Goal: Check status: Check status

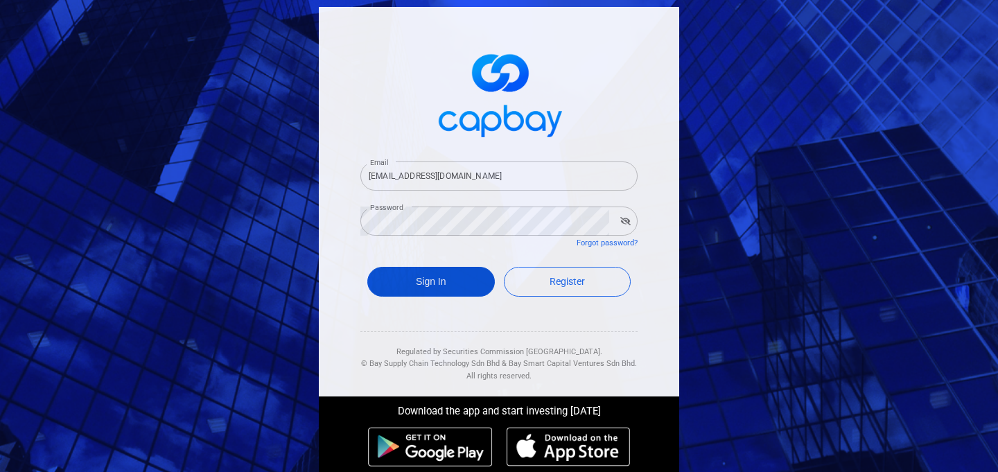
click at [471, 281] on button "Sign In" at bounding box center [430, 282] width 127 height 30
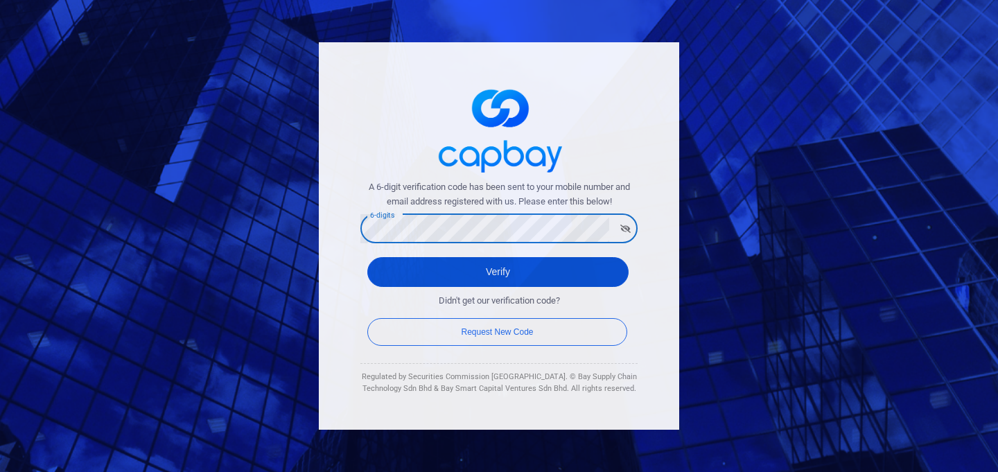
click at [397, 274] on button "Verify" at bounding box center [497, 272] width 261 height 30
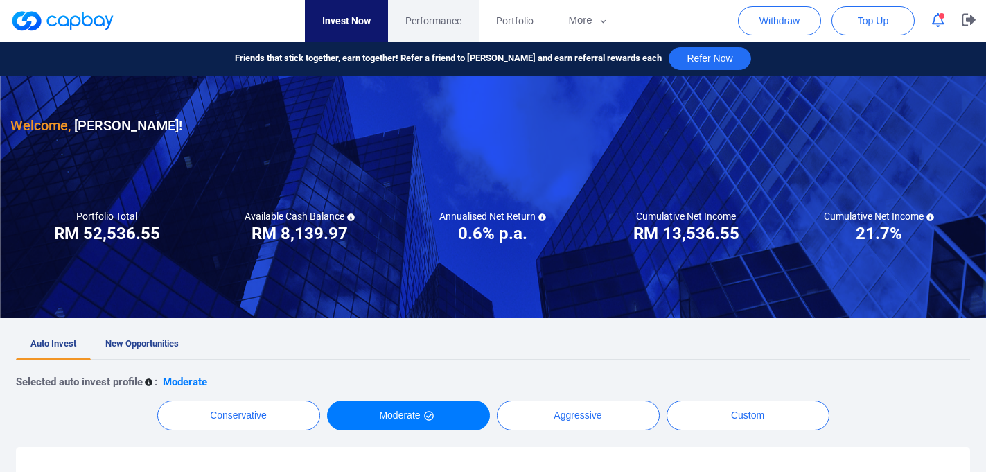
click at [437, 18] on span "Performance" at bounding box center [433, 20] width 56 height 15
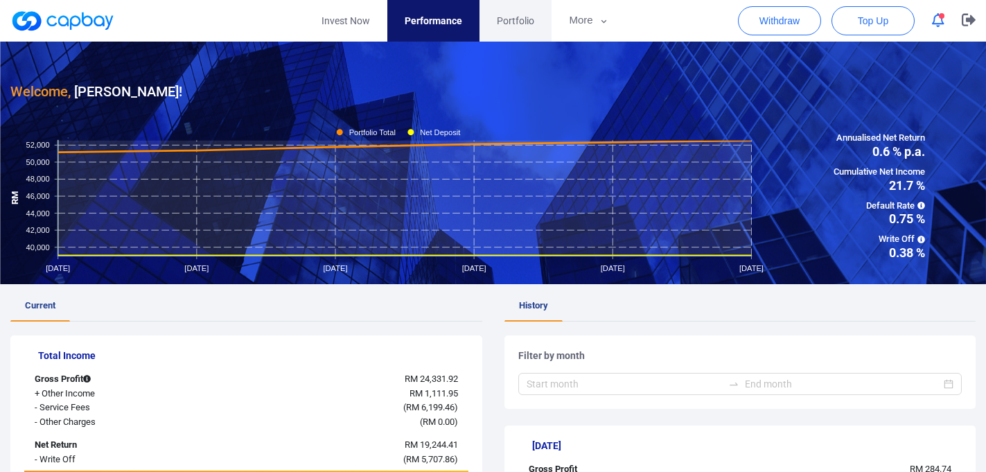
click at [514, 21] on span "Portfolio" at bounding box center [515, 20] width 37 height 15
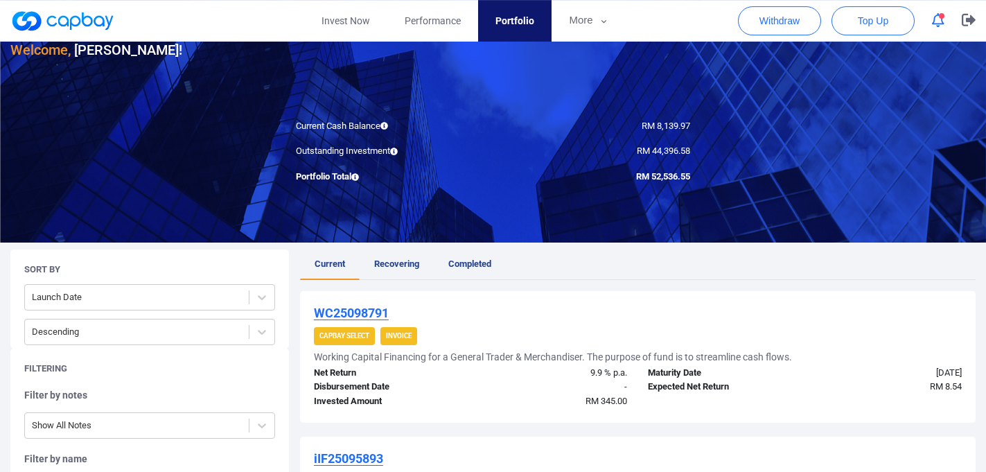
scroll to position [224, 0]
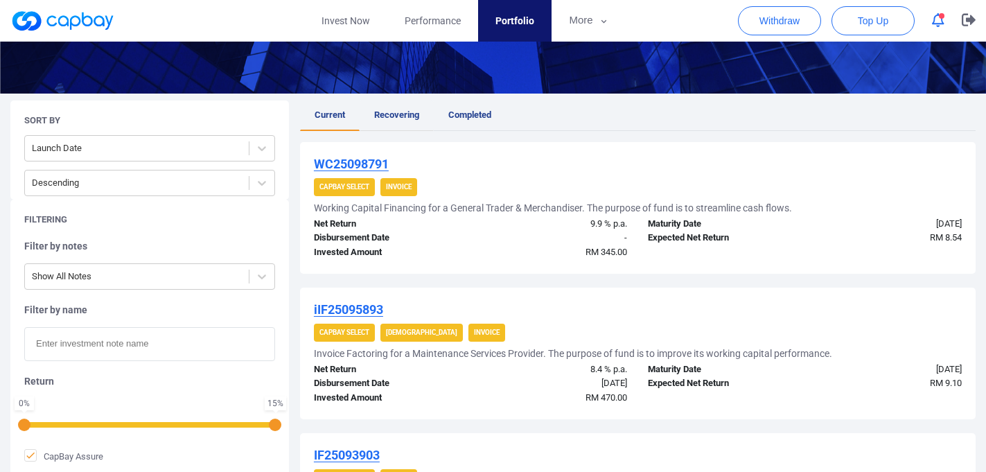
click at [405, 116] on span "Recovering" at bounding box center [396, 114] width 45 height 10
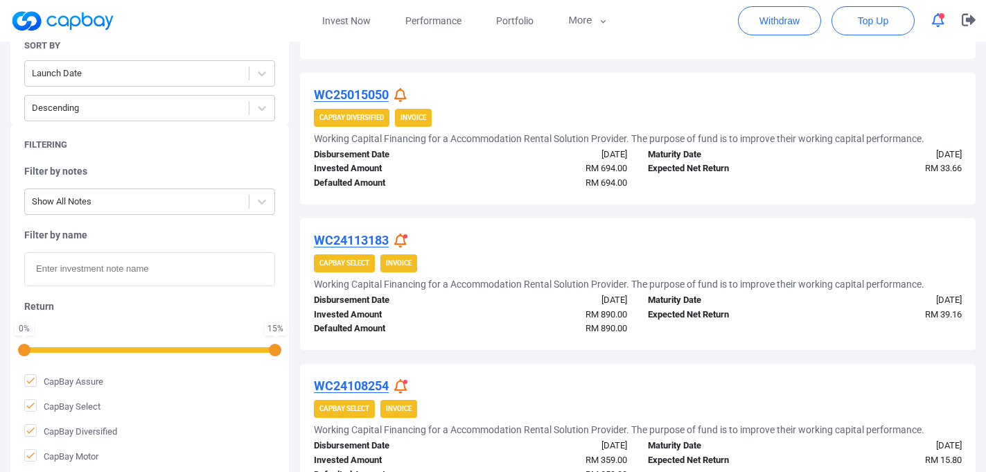
scroll to position [449, 0]
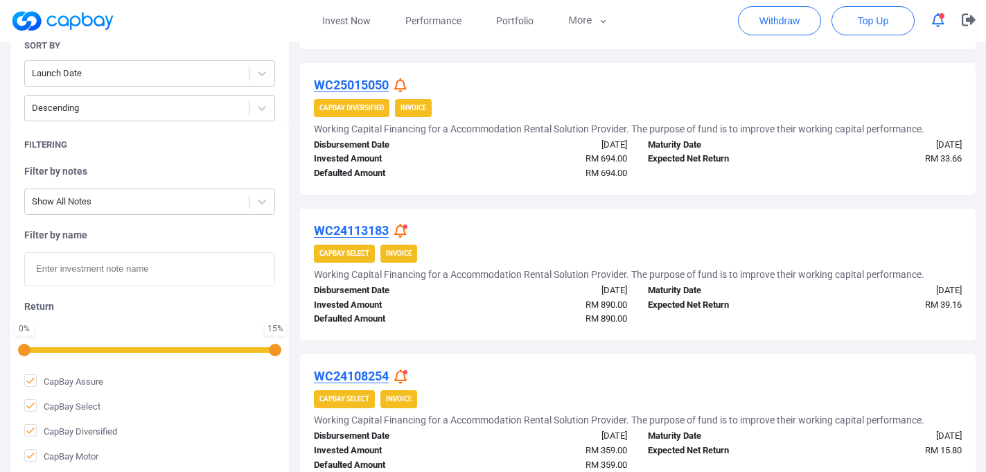
click at [398, 229] on icon at bounding box center [400, 231] width 12 height 15
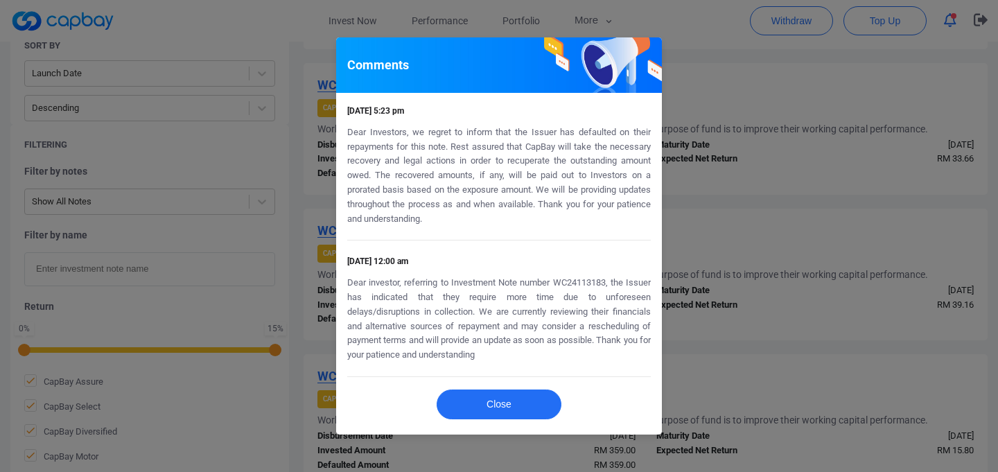
click at [763, 200] on div "Comments [DATE] 5:23 pm Dear Investors, we regret to inform that the Issuer has…" at bounding box center [499, 236] width 998 height 472
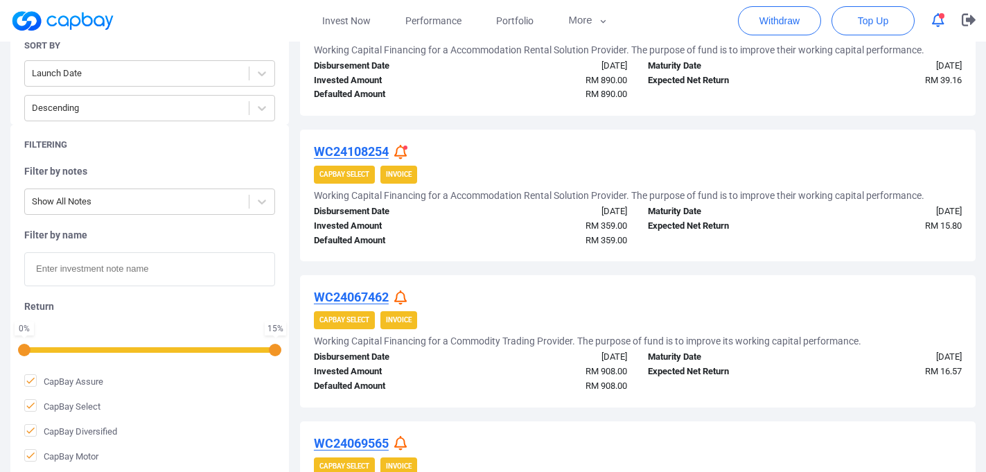
scroll to position [748, 0]
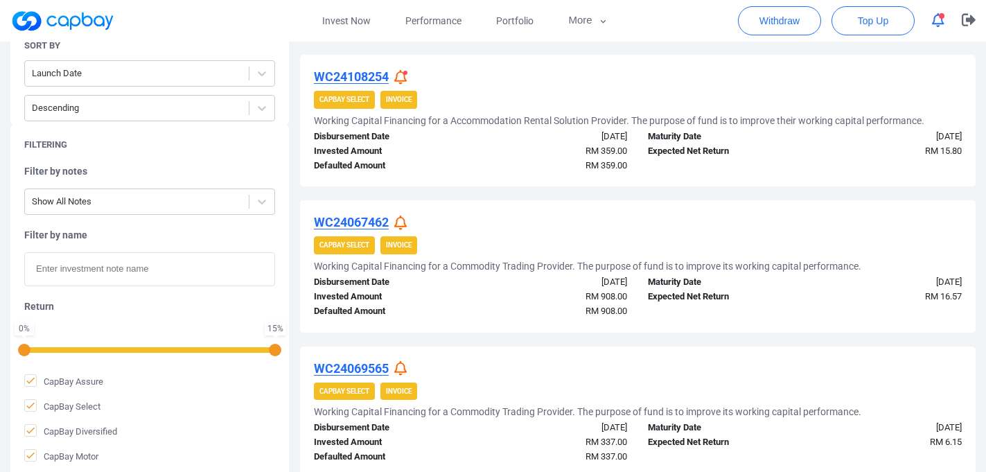
click at [406, 77] on icon at bounding box center [400, 77] width 12 height 15
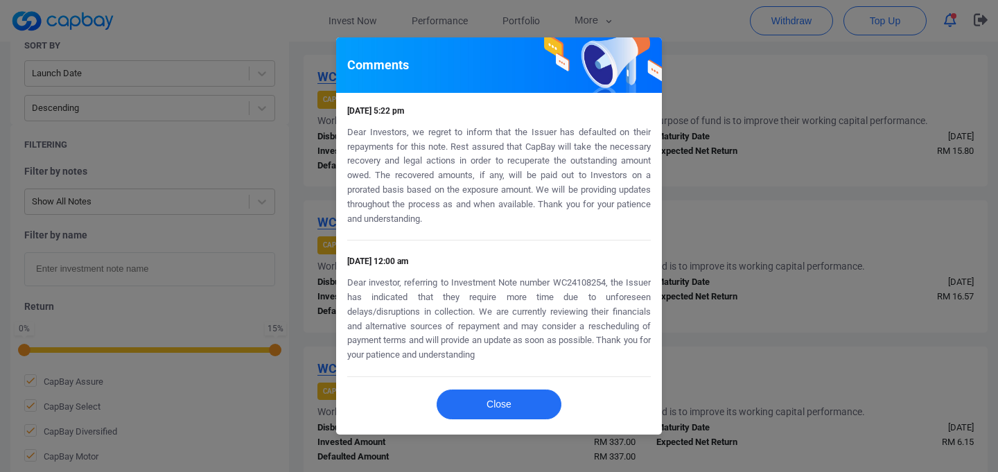
click at [702, 218] on div "Comments [DATE] 5:22 pm Dear Investors, we regret to inform that the Issuer has…" at bounding box center [499, 236] width 998 height 472
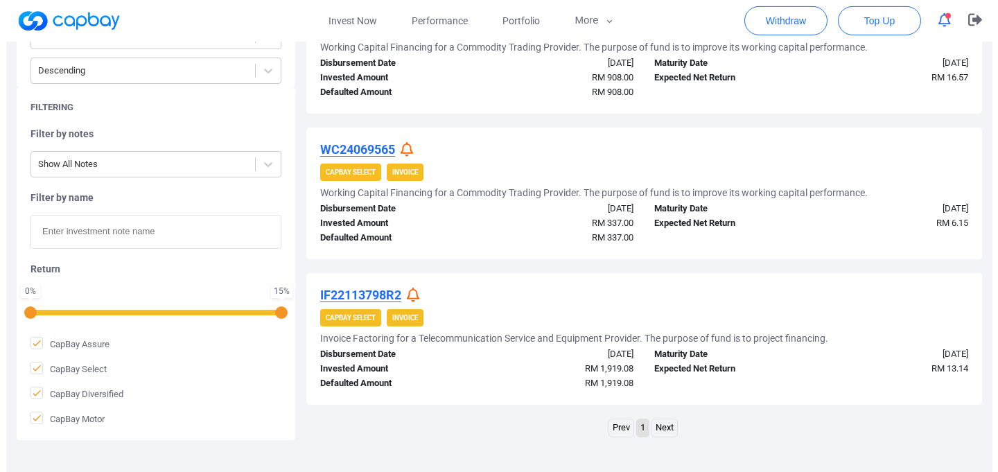
scroll to position [973, 0]
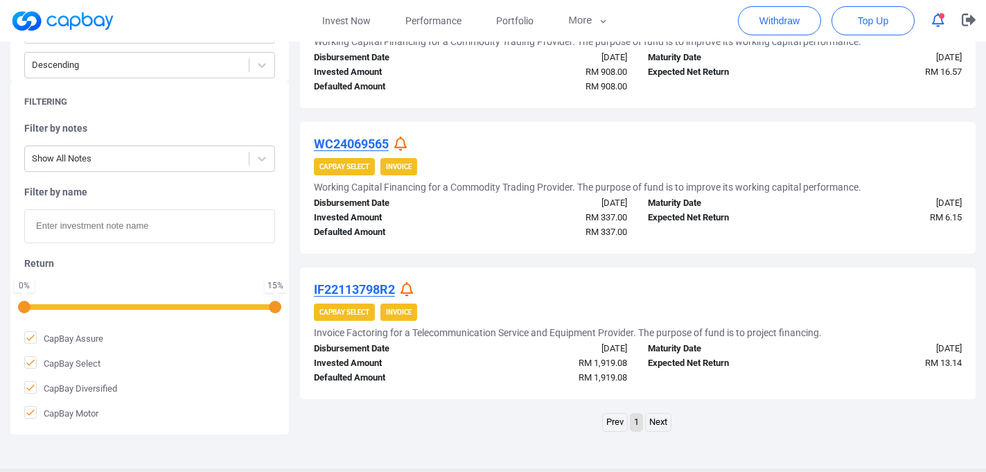
click at [412, 289] on icon at bounding box center [406, 289] width 12 height 15
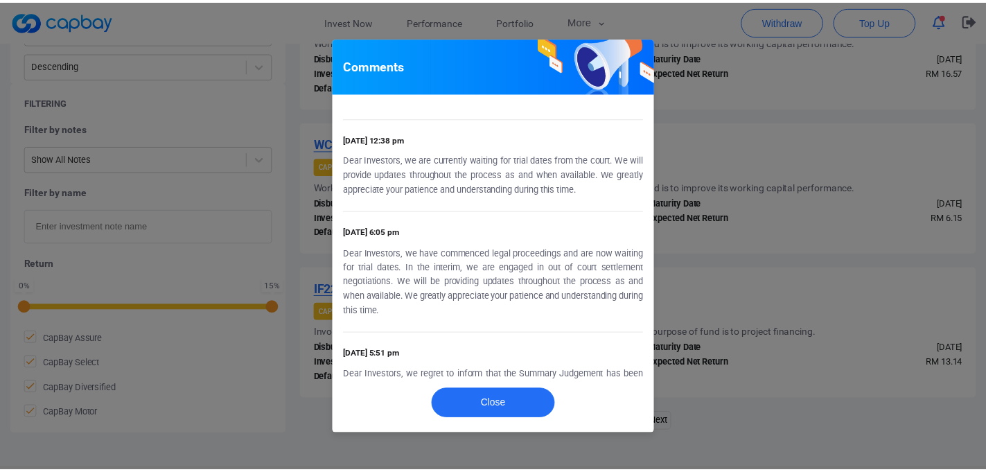
scroll to position [333, 0]
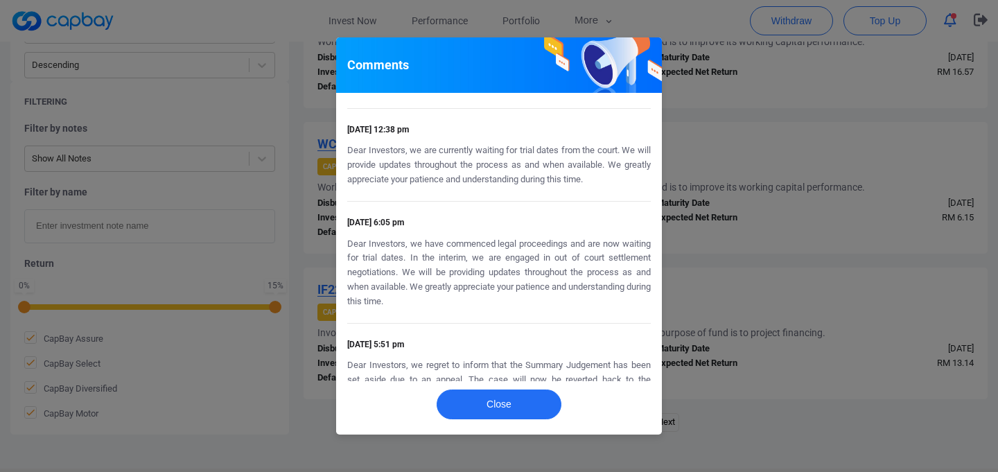
click at [693, 259] on div "Comments [DATE] 7:42 pm Dear Investors, our lawyer is actively working with the…" at bounding box center [499, 236] width 998 height 472
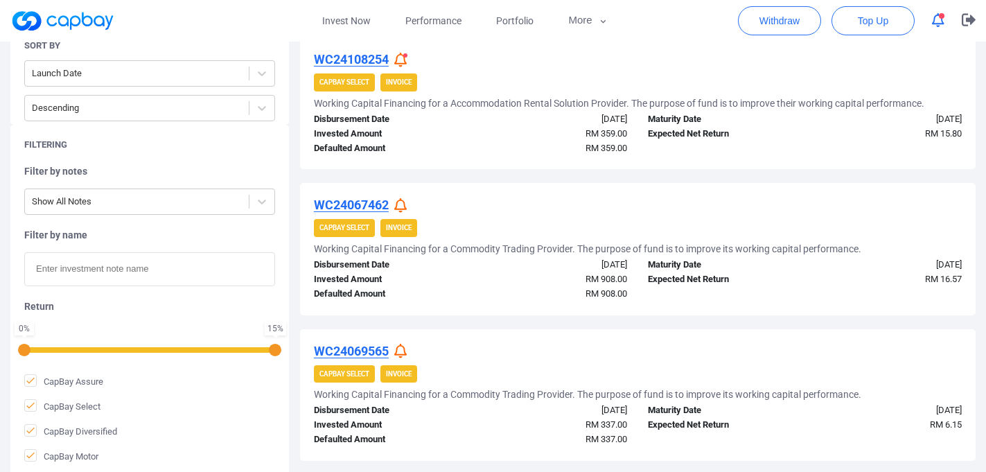
scroll to position [823, 0]
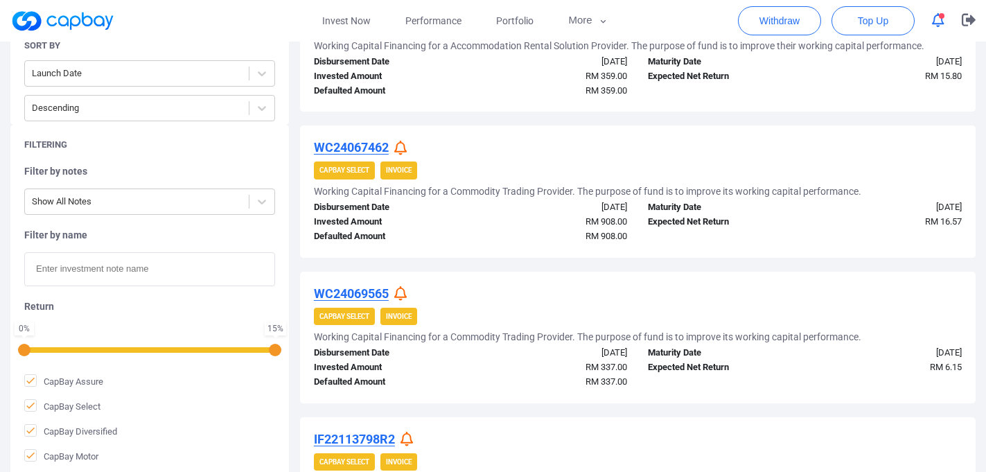
click at [403, 147] on icon at bounding box center [400, 148] width 12 height 15
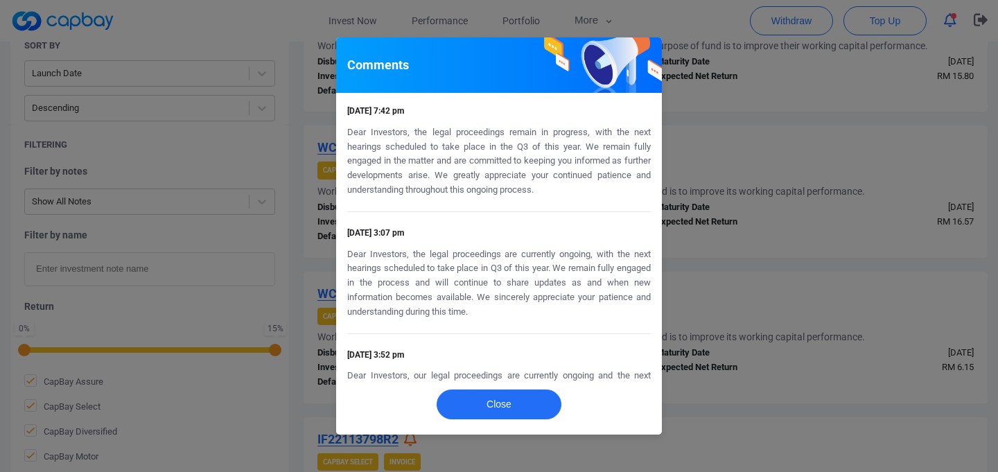
click at [722, 163] on div "Comments [DATE] 7:42 pm Dear Investors, the legal proceedings remain in progres…" at bounding box center [499, 236] width 998 height 472
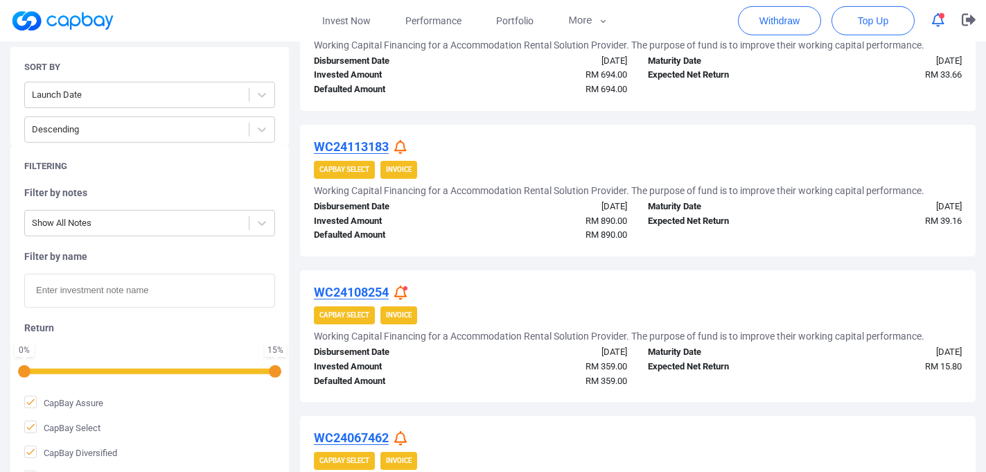
scroll to position [524, 0]
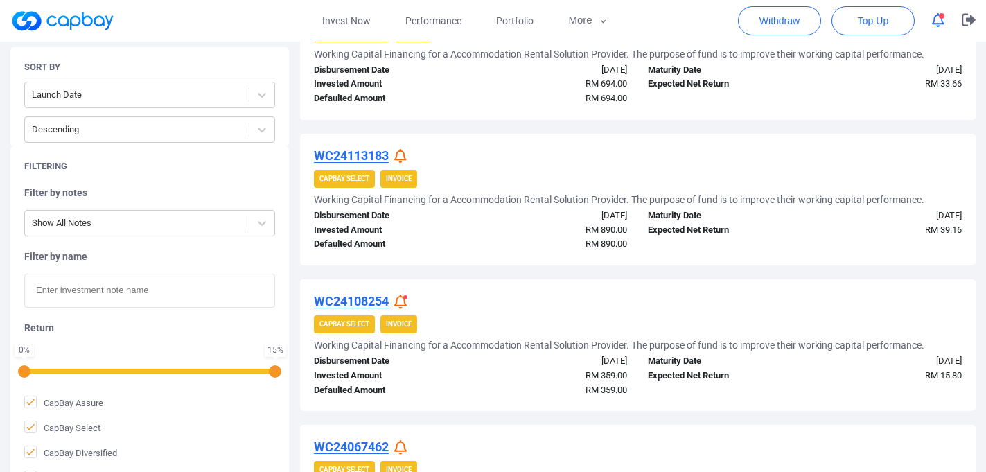
click at [401, 153] on icon at bounding box center [400, 156] width 12 height 15
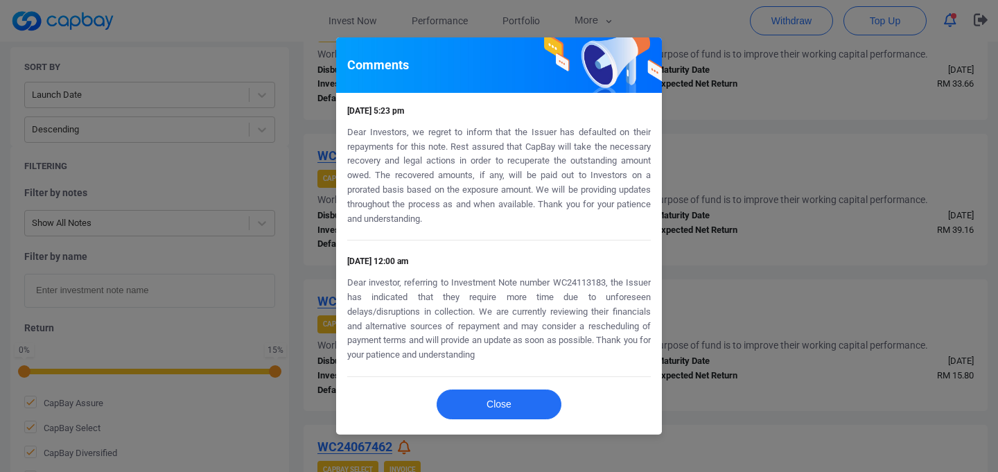
click at [682, 154] on div "Comments [DATE] 5:23 pm Dear Investors, we regret to inform that the Issuer has…" at bounding box center [499, 236] width 998 height 472
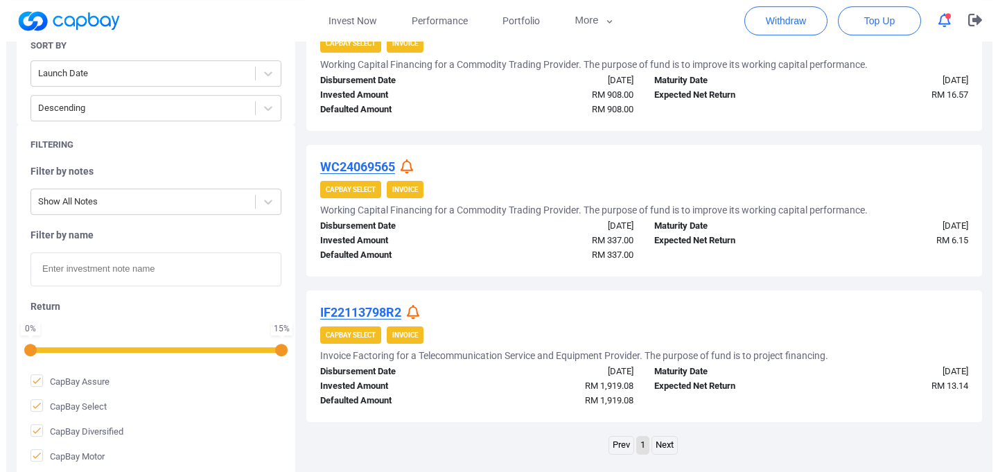
scroll to position [973, 0]
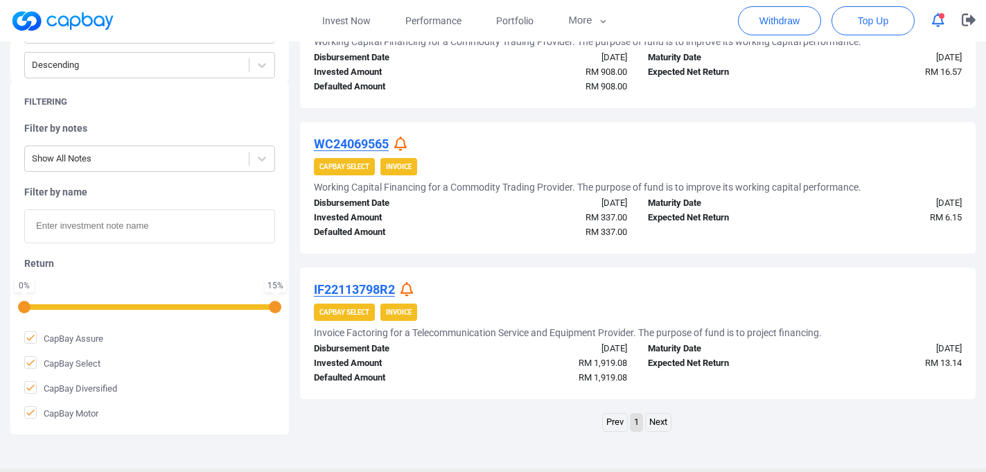
click at [406, 292] on icon at bounding box center [406, 289] width 12 height 15
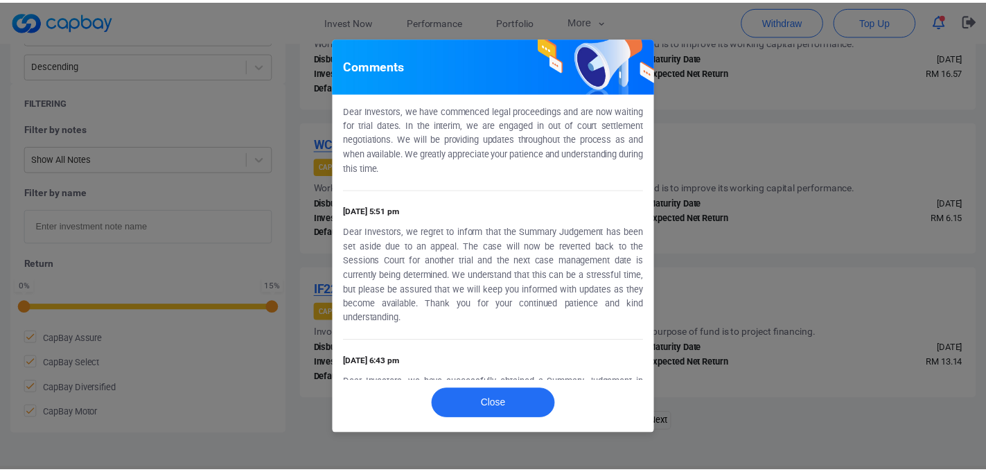
scroll to position [466, 0]
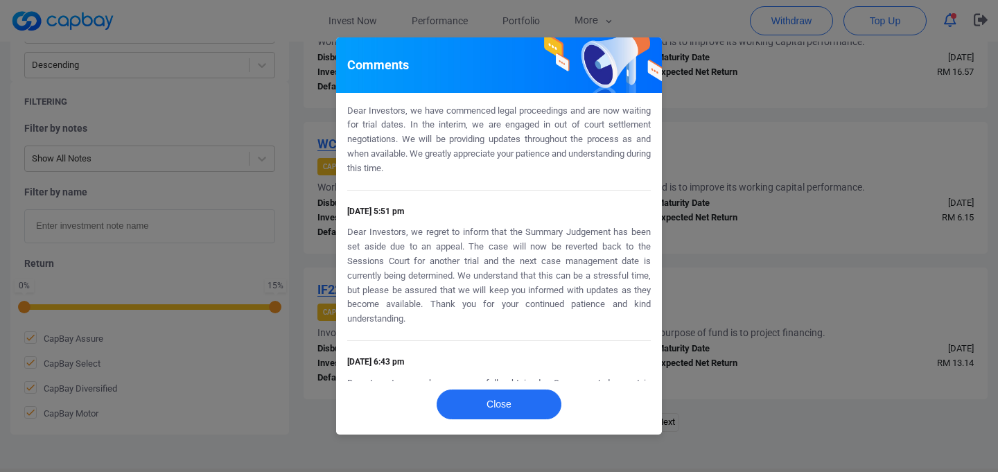
click at [748, 267] on div "Comments [DATE] 7:42 pm Dear Investors, our lawyer is actively working with the…" at bounding box center [499, 236] width 998 height 472
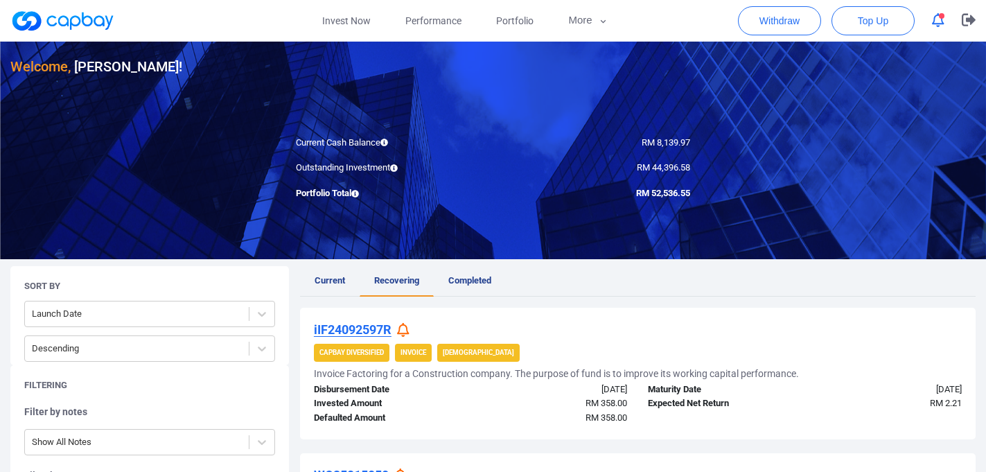
scroll to position [0, 0]
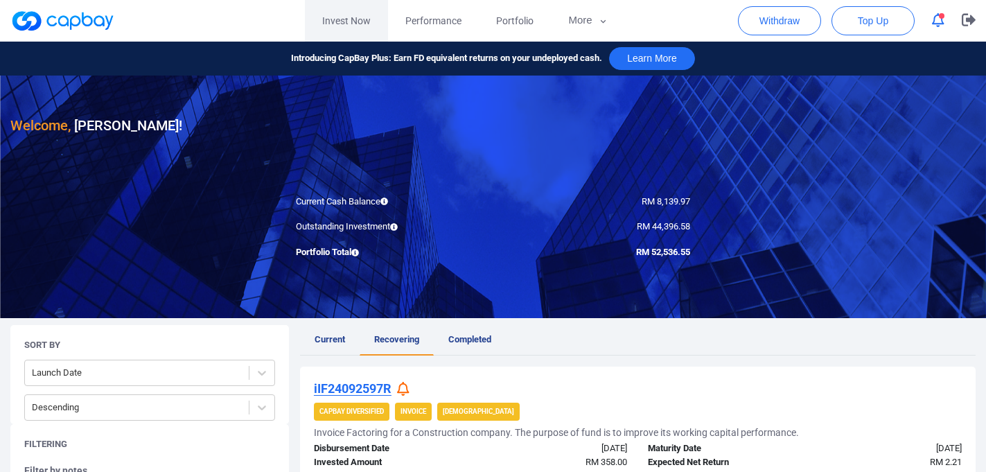
click at [367, 18] on link "Invest Now" at bounding box center [346, 21] width 83 height 42
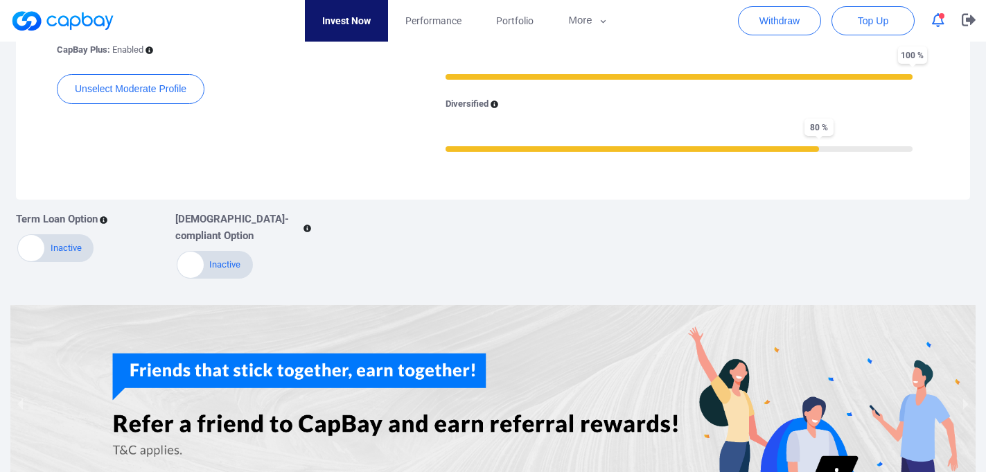
scroll to position [224, 0]
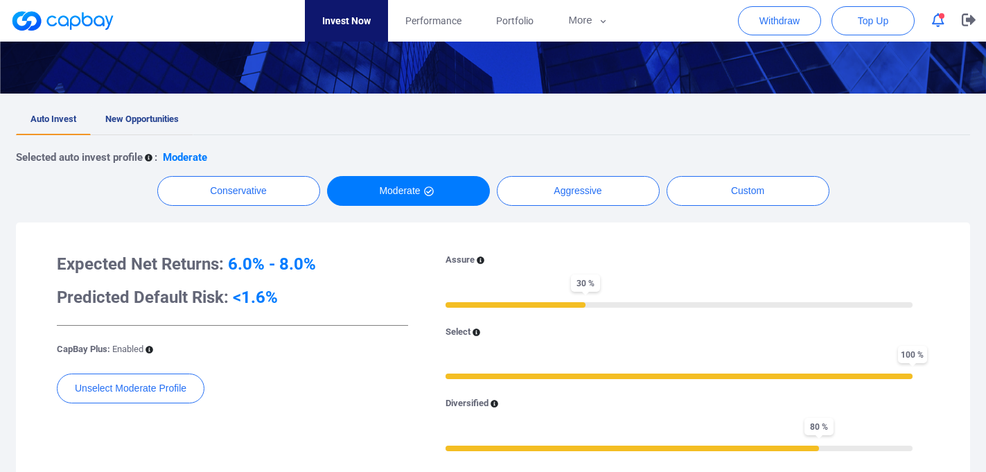
click at [127, 112] on link "New Opportunities" at bounding box center [142, 120] width 103 height 30
